Goal: Transaction & Acquisition: Purchase product/service

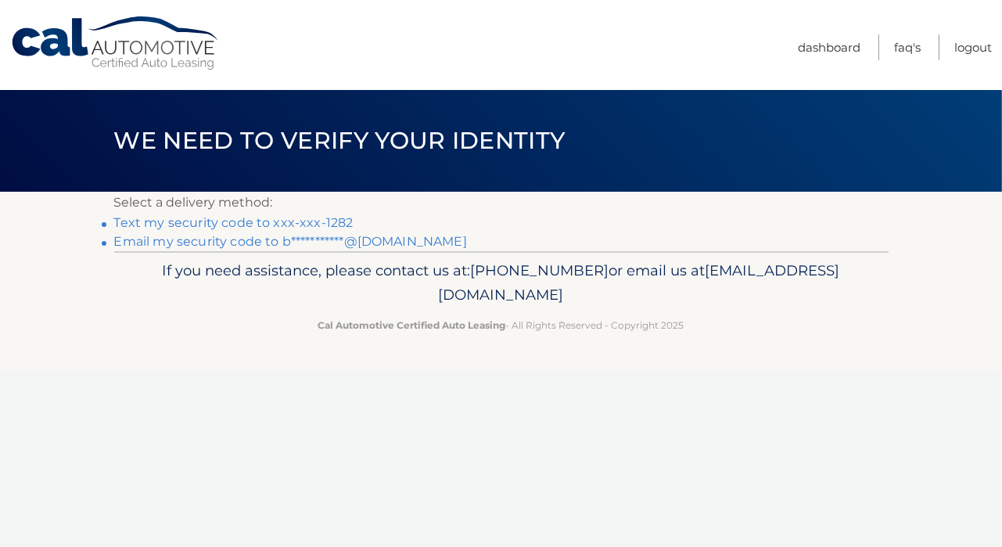
click at [353, 241] on link "**********" at bounding box center [290, 241] width 353 height 15
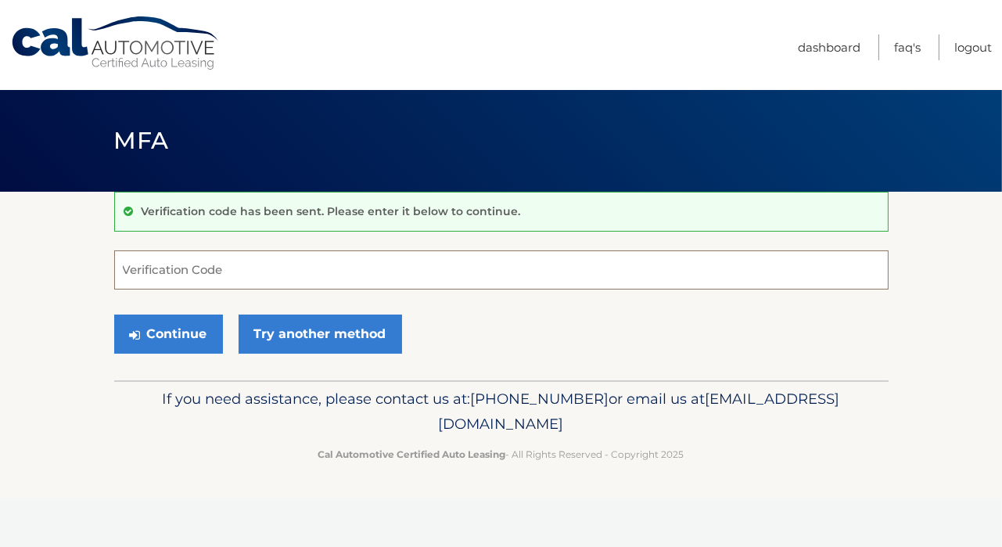
click at [226, 271] on input "Verification Code" at bounding box center [501, 269] width 774 height 39
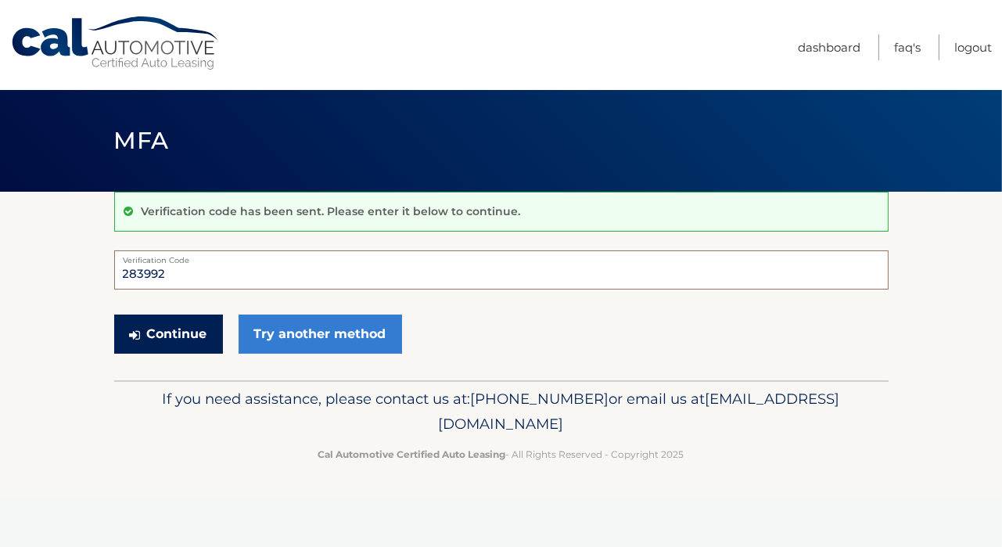
type input "283992"
click at [172, 333] on button "Continue" at bounding box center [168, 333] width 109 height 39
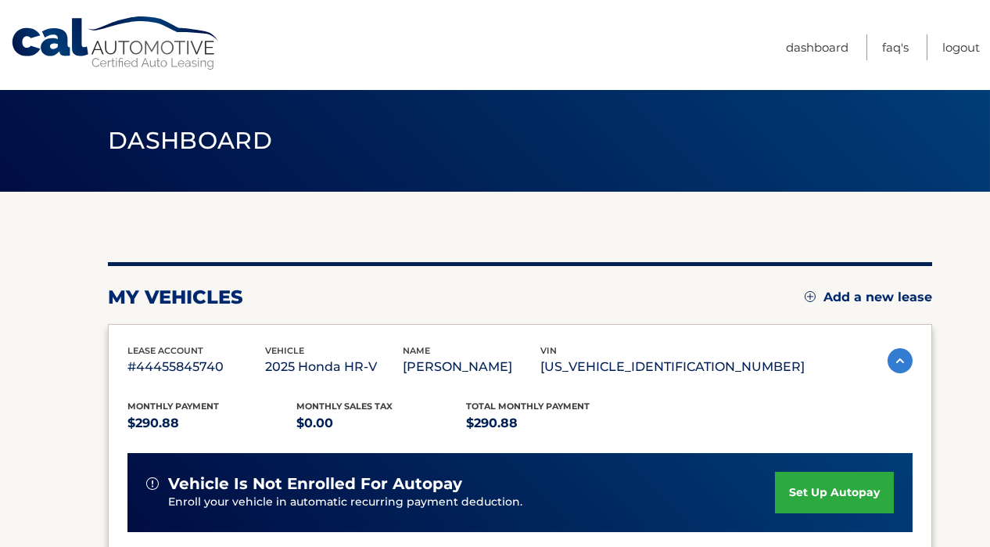
scroll to position [235, 0]
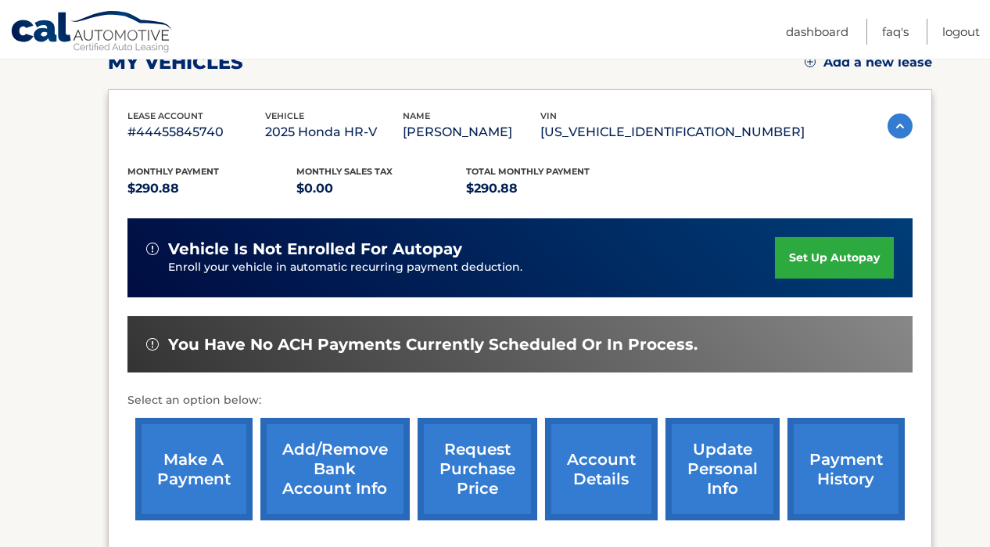
click at [210, 475] on link "make a payment" at bounding box center [193, 469] width 117 height 102
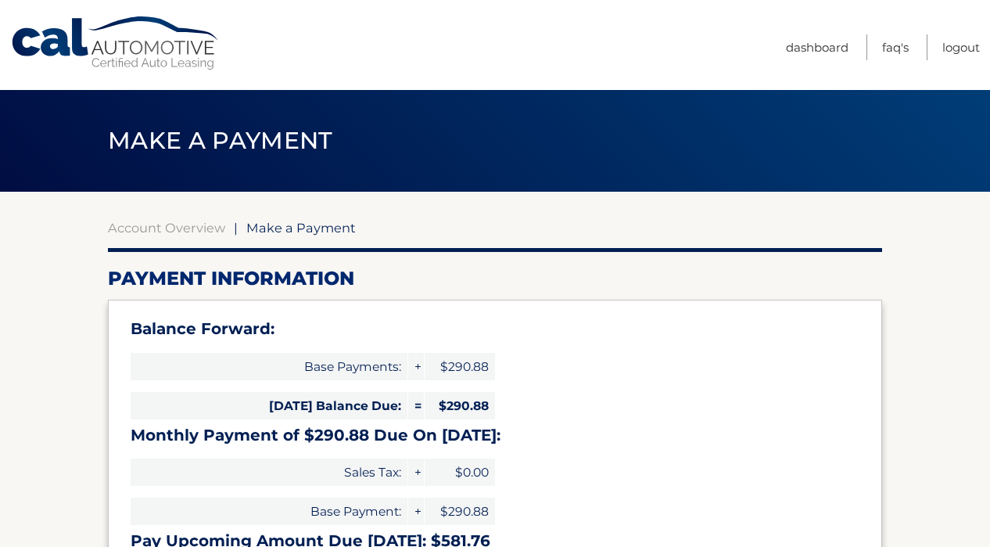
select select "ZTI4ZDkyZTQtYjA1Ny00MmFhLTg5MzgtNzczOGRiNDk3NmY4"
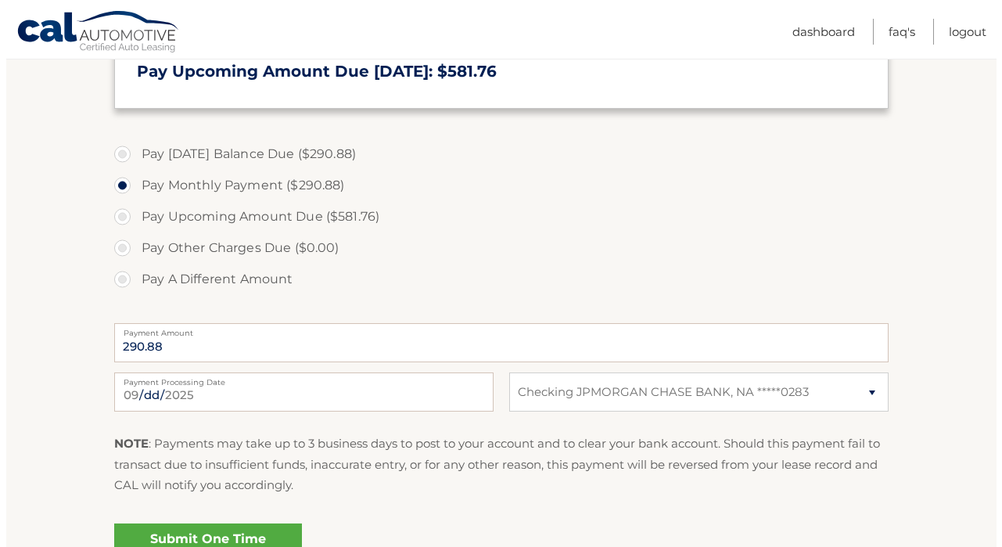
scroll to position [626, 0]
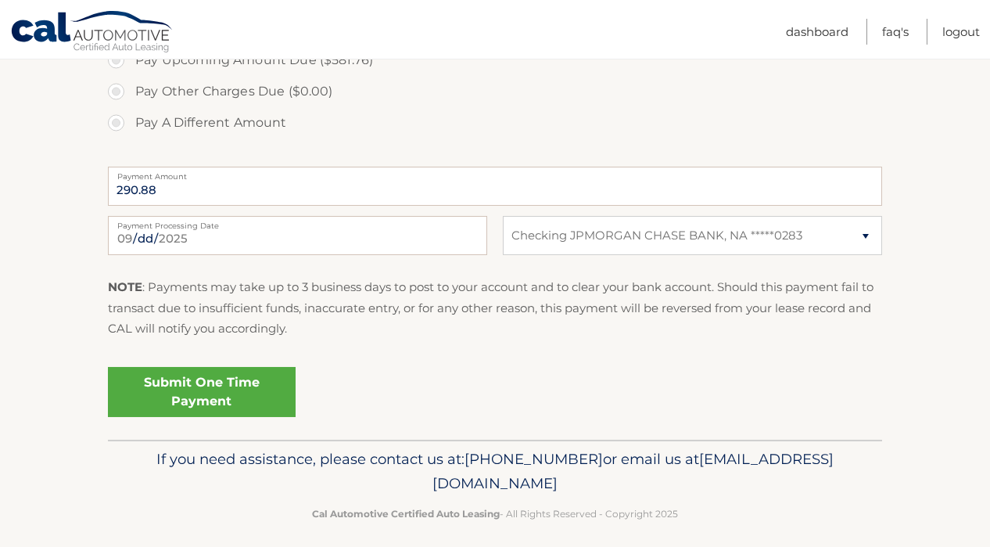
click at [194, 400] on link "Submit One Time Payment" at bounding box center [202, 392] width 188 height 50
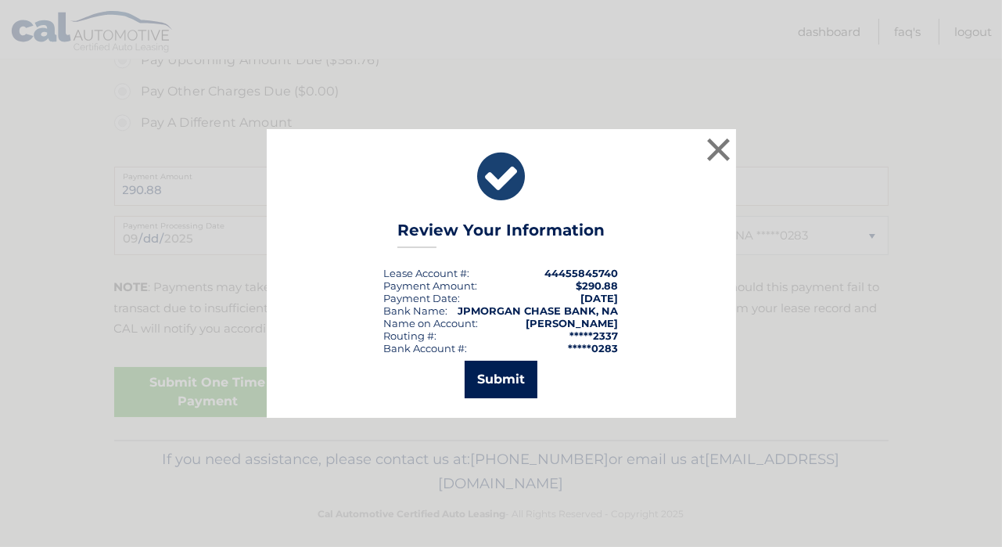
click at [503, 379] on button "Submit" at bounding box center [501, 379] width 73 height 38
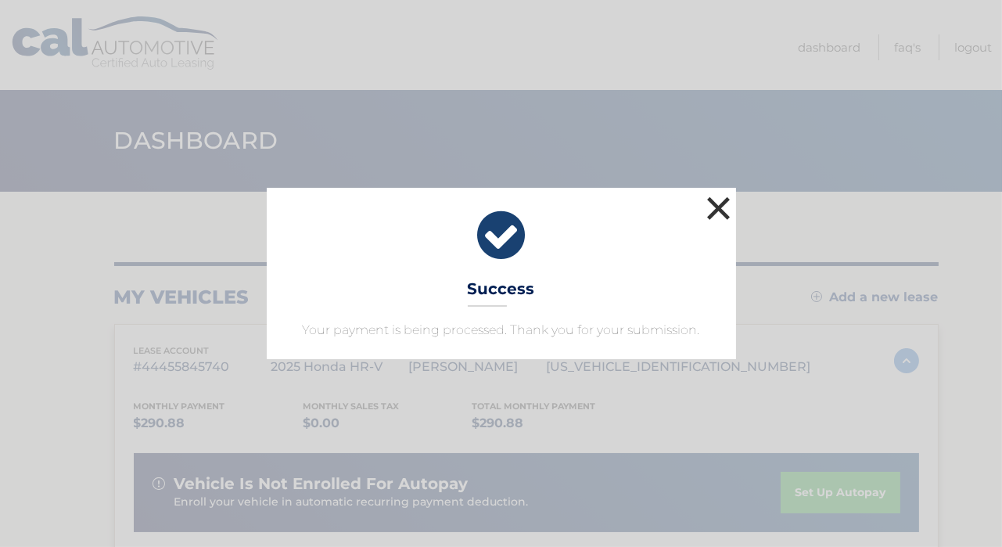
click at [714, 212] on button "×" at bounding box center [718, 207] width 31 height 31
